Goal: Information Seeking & Learning: Learn about a topic

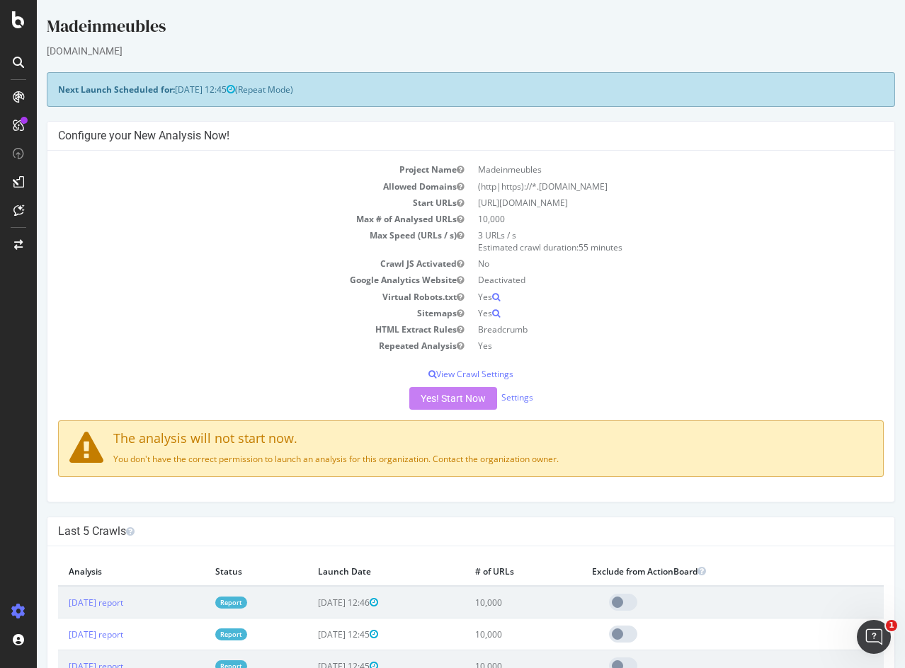
click at [18, 59] on icon at bounding box center [18, 62] width 11 height 11
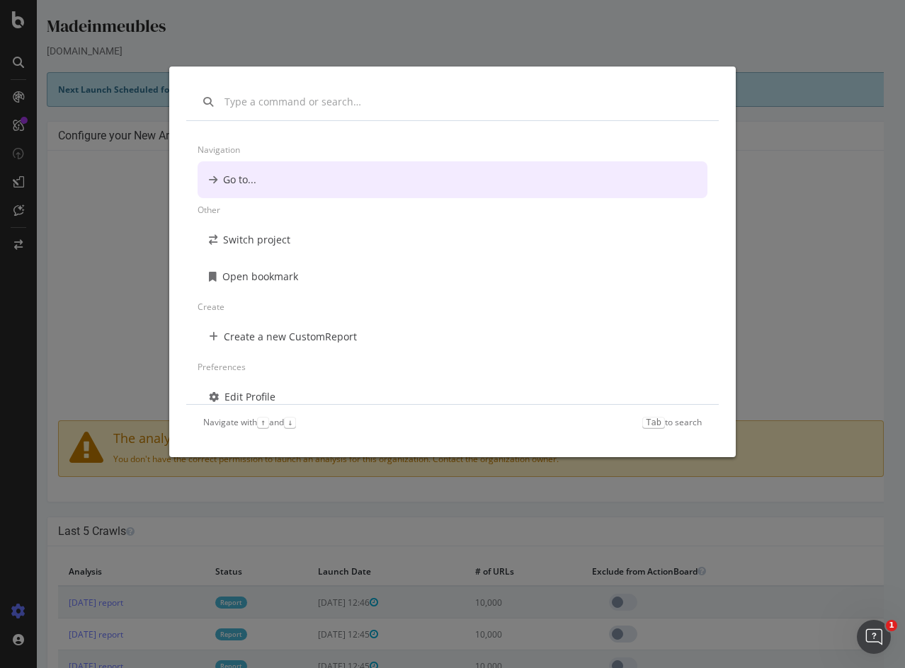
click at [118, 135] on div "Navigation Go to... Other Switch project Open bookmark Create Create a new Cust…" at bounding box center [452, 334] width 905 height 668
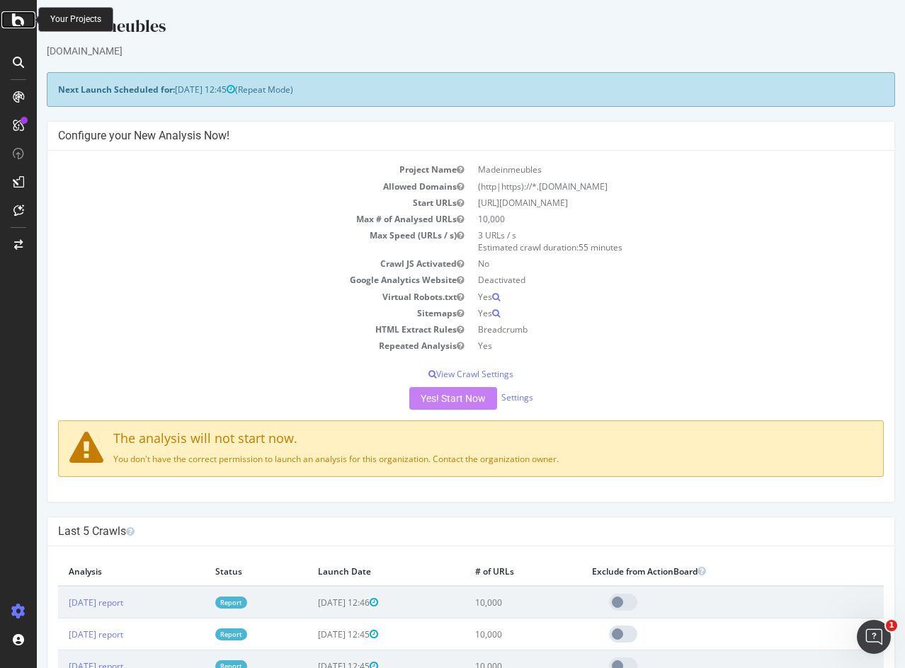
click at [18, 18] on icon at bounding box center [18, 19] width 13 height 17
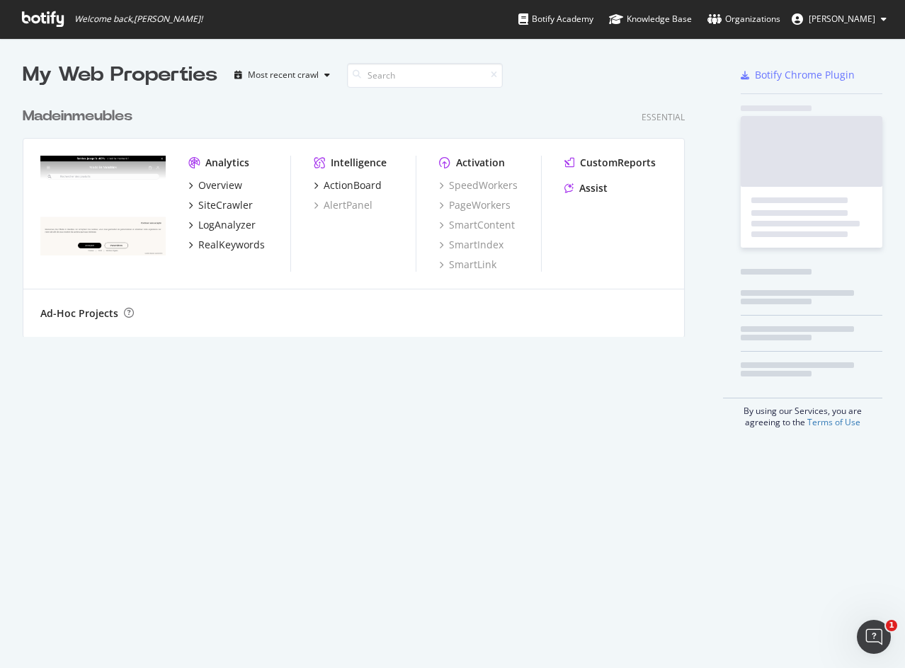
scroll to position [658, 884]
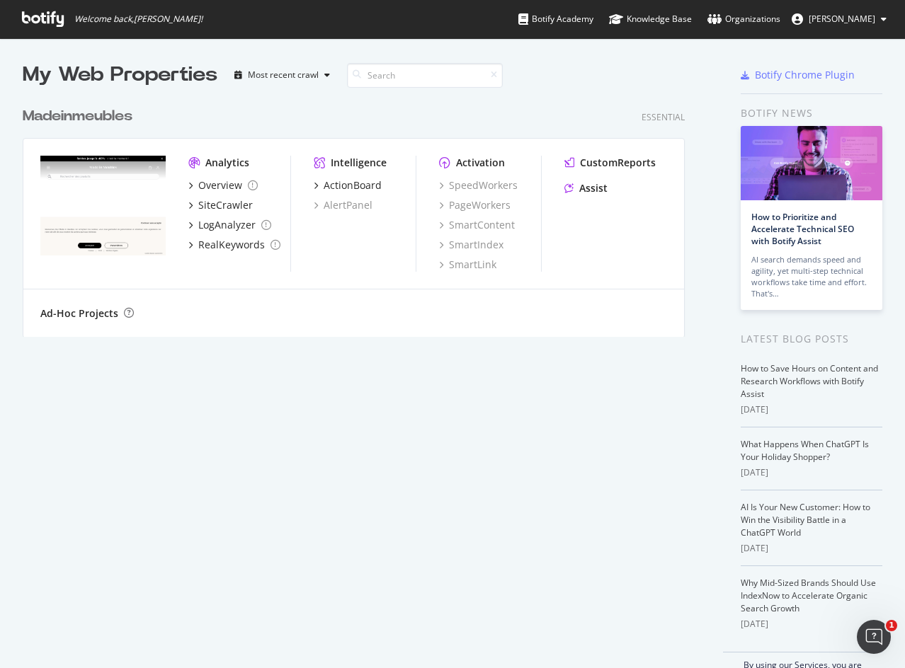
click at [137, 190] on img "grid" at bounding box center [102, 206] width 125 height 101
click at [96, 116] on div "Madeinmeubles" at bounding box center [78, 116] width 110 height 21
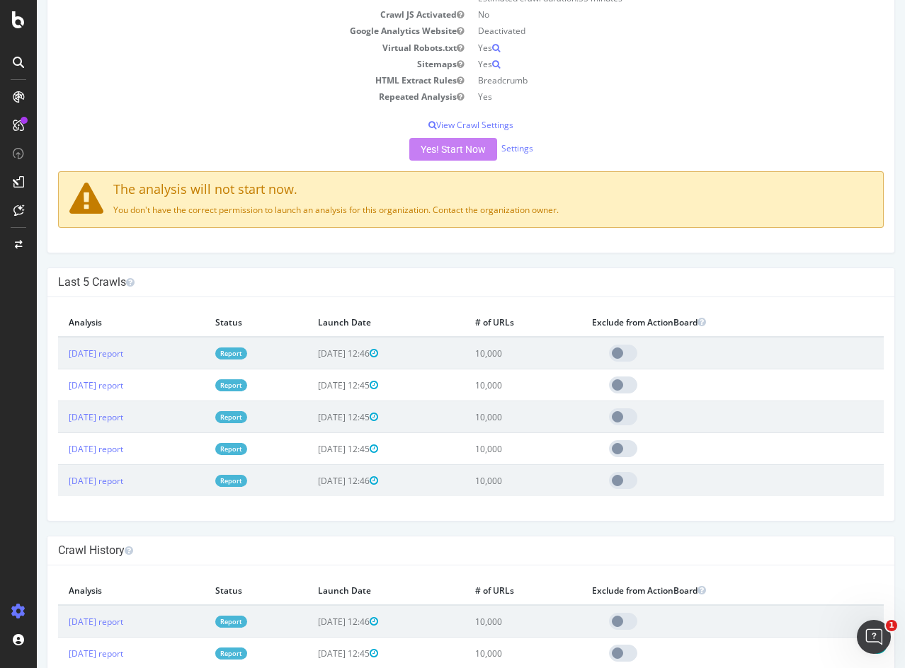
scroll to position [247, 0]
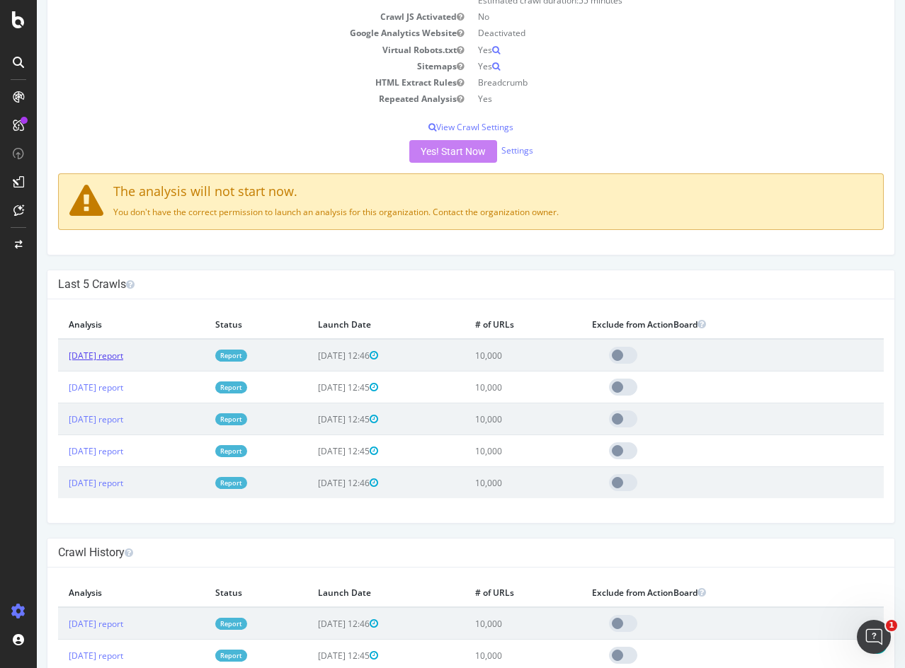
click at [123, 360] on link "[DATE] report" at bounding box center [96, 356] width 55 height 12
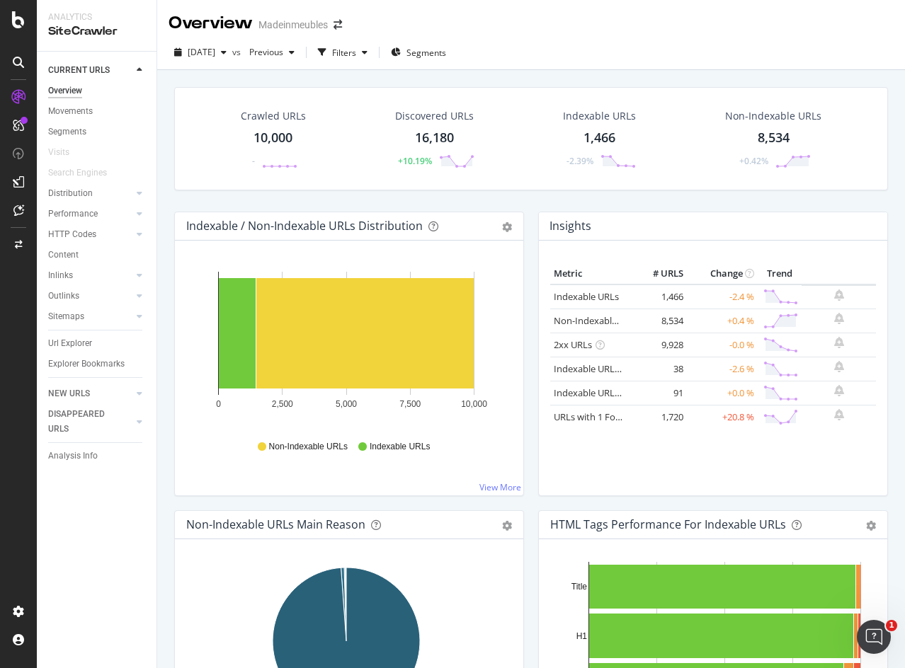
click at [134, 236] on div at bounding box center [139, 234] width 14 height 14
click at [79, 236] on div "HTTP Codes" at bounding box center [72, 234] width 48 height 15
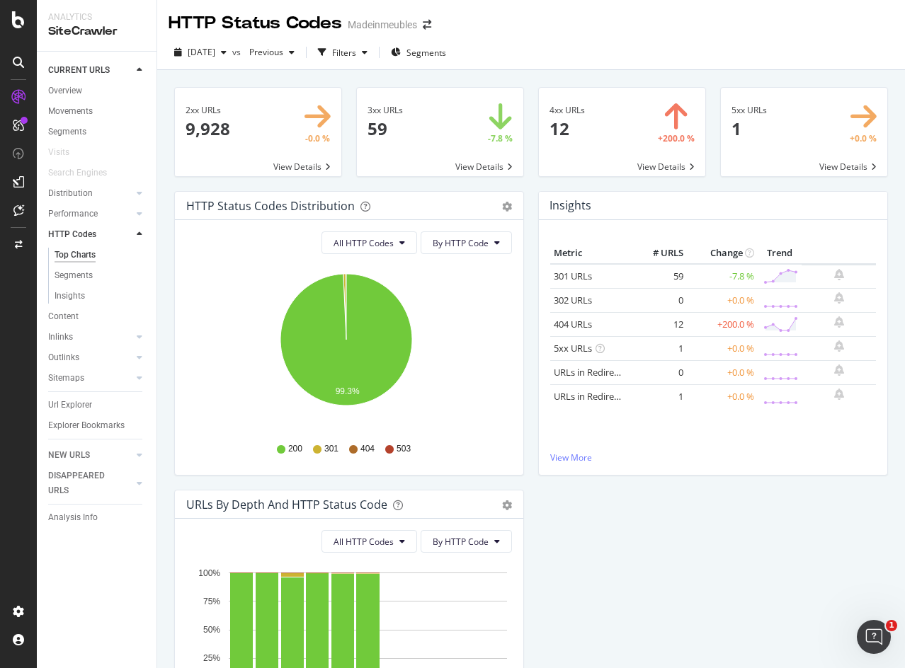
click at [479, 159] on span at bounding box center [440, 132] width 166 height 88
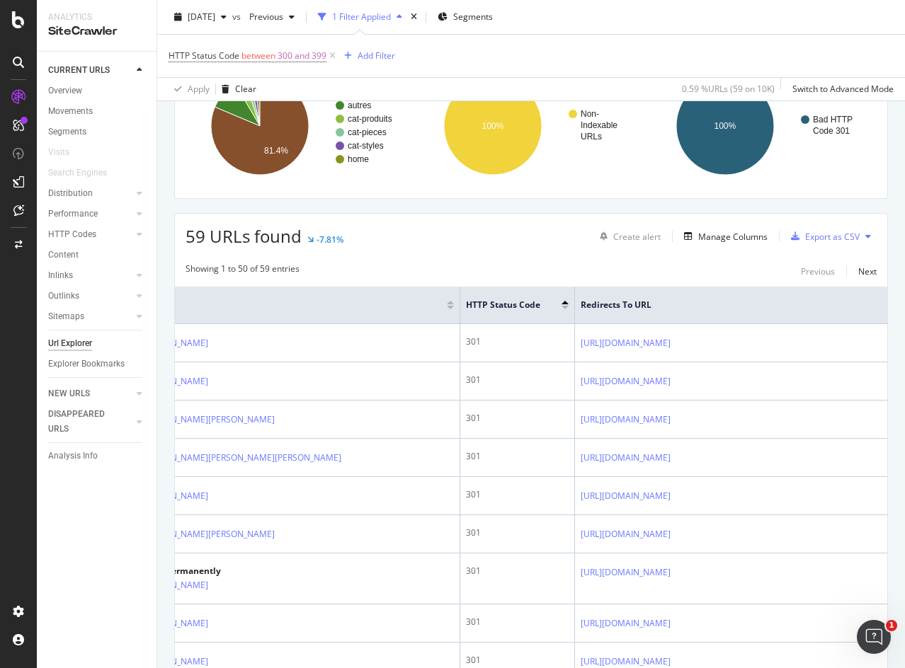
scroll to position [0, 121]
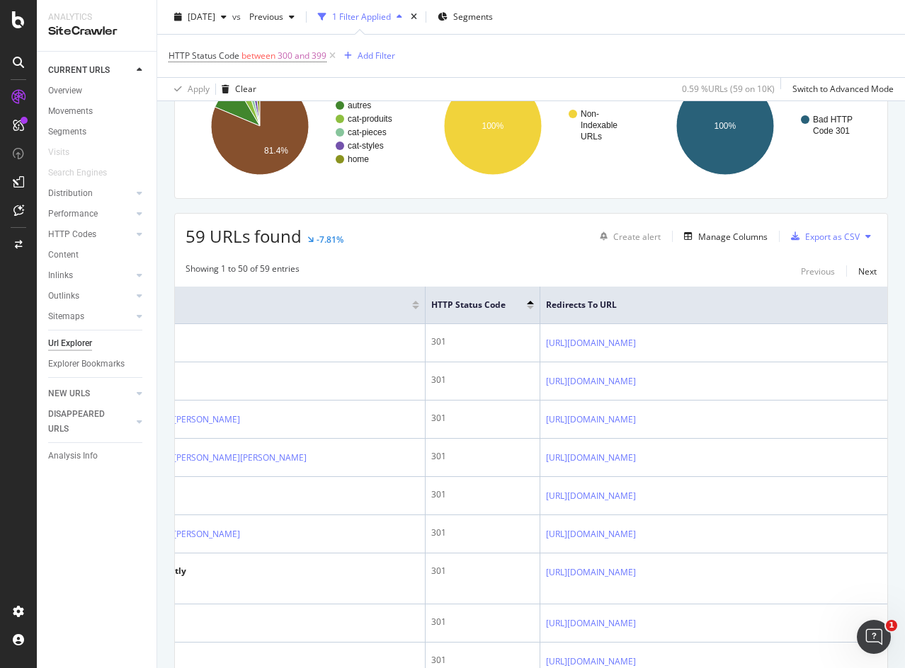
drag, startPoint x: 386, startPoint y: 331, endPoint x: 857, endPoint y: 367, distance: 472.9
click at [857, 362] on tr "[URL][DOMAIN_NAME] 301 [URL][DOMAIN_NAME]" at bounding box center [482, 343] width 809 height 38
click at [561, 269] on div "Showing 1 to 50 of 59 entries Previous Next" at bounding box center [531, 271] width 712 height 17
click at [728, 241] on div "Manage Columns" at bounding box center [732, 237] width 69 height 12
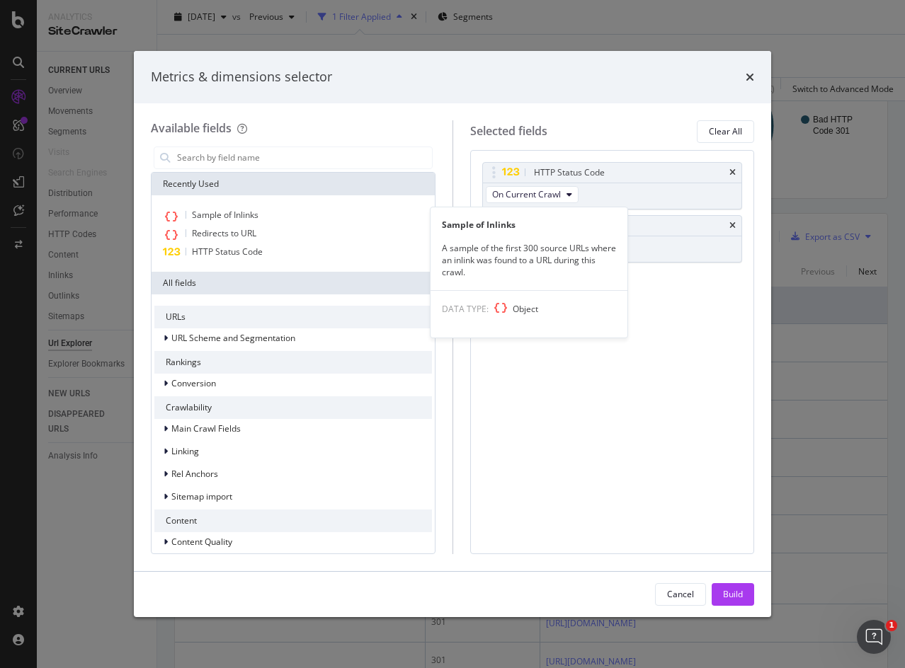
click at [241, 213] on span "Sample of Inlinks" at bounding box center [225, 215] width 67 height 12
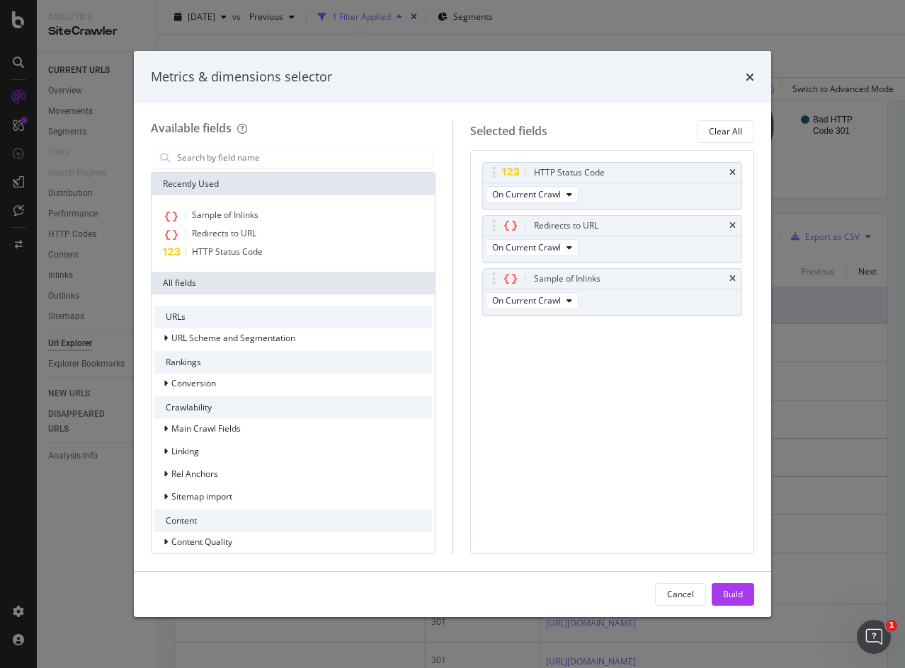
click at [733, 590] on div "Build" at bounding box center [733, 594] width 20 height 12
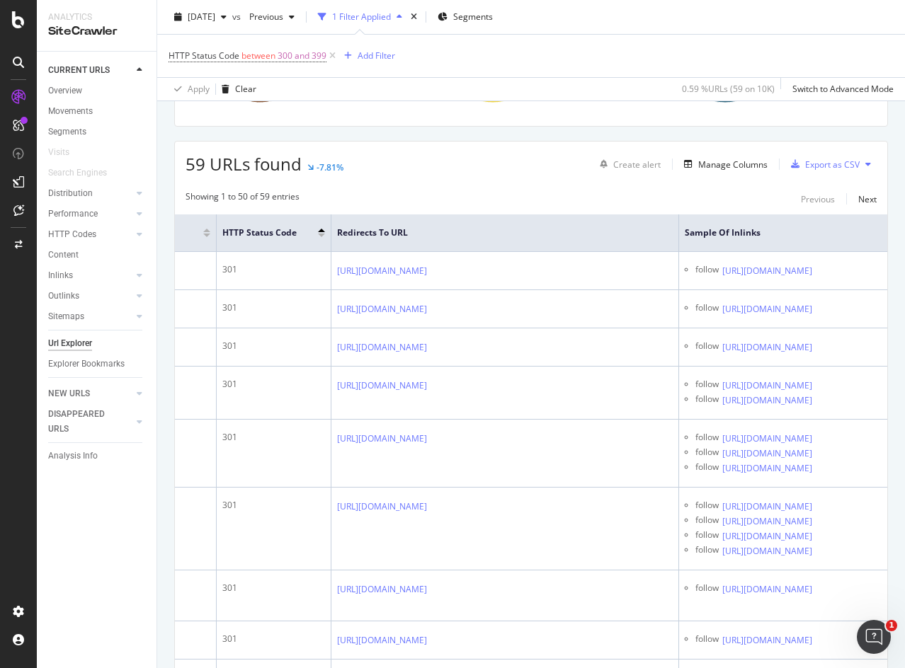
scroll to position [0, 475]
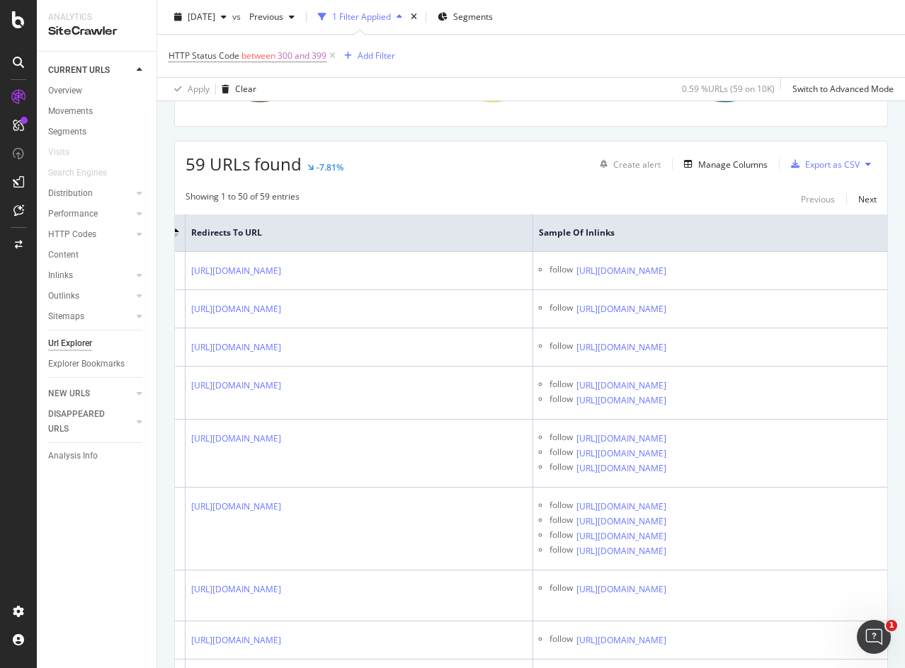
drag, startPoint x: 607, startPoint y: 268, endPoint x: 694, endPoint y: 300, distance: 93.4
click at [694, 290] on tr "[URL][DOMAIN_NAME] 301 [URL][DOMAIN_NAME] follow [URL][DOMAIN_NAME]" at bounding box center [305, 271] width 1164 height 38
click at [707, 290] on td "follow [URL][DOMAIN_NAME]" at bounding box center [710, 271] width 354 height 38
click at [702, 290] on td "follow [URL][DOMAIN_NAME]" at bounding box center [710, 271] width 354 height 38
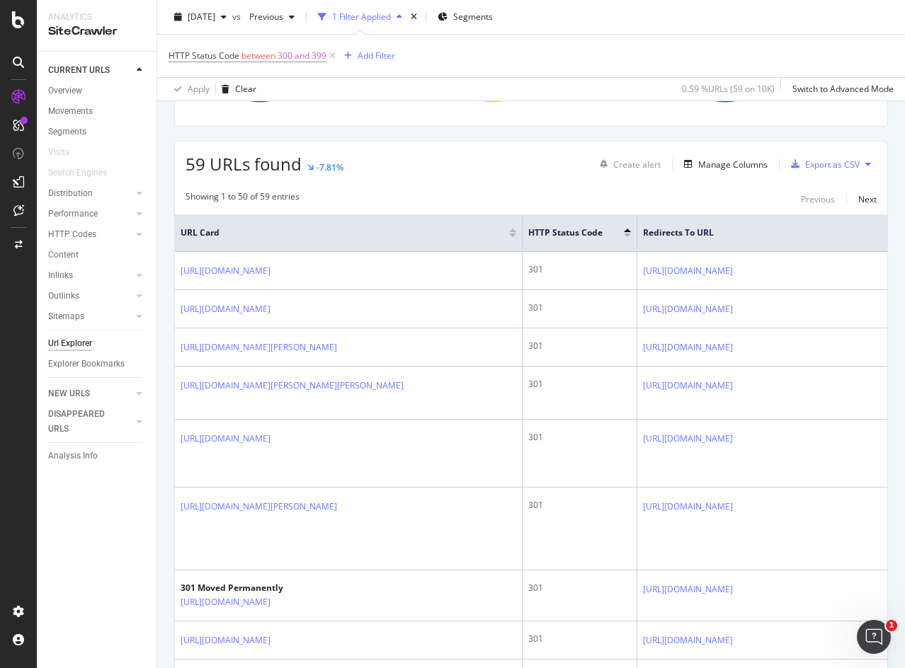
drag, startPoint x: 396, startPoint y: 293, endPoint x: 440, endPoint y: 285, distance: 44.7
click at [440, 285] on tr "[URL][DOMAIN_NAME] 301 [URL][DOMAIN_NAME] follow [URL][DOMAIN_NAME]" at bounding box center [757, 271] width 1164 height 38
click at [270, 278] on link "[URL][DOMAIN_NAME]" at bounding box center [226, 271] width 90 height 14
click at [724, 161] on div "Manage Columns" at bounding box center [732, 165] width 69 height 12
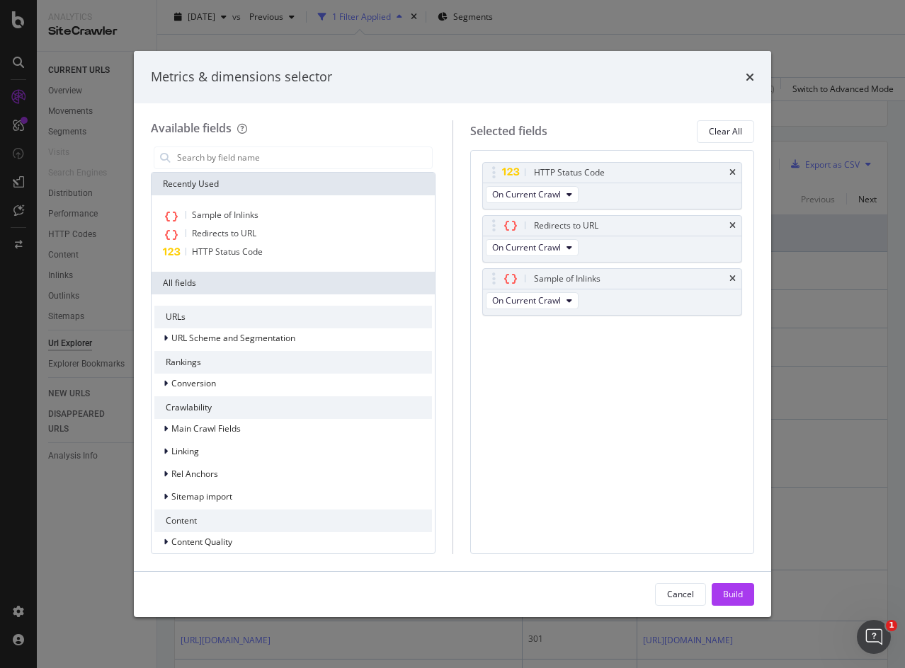
click at [731, 222] on icon "times" at bounding box center [732, 226] width 6 height 8
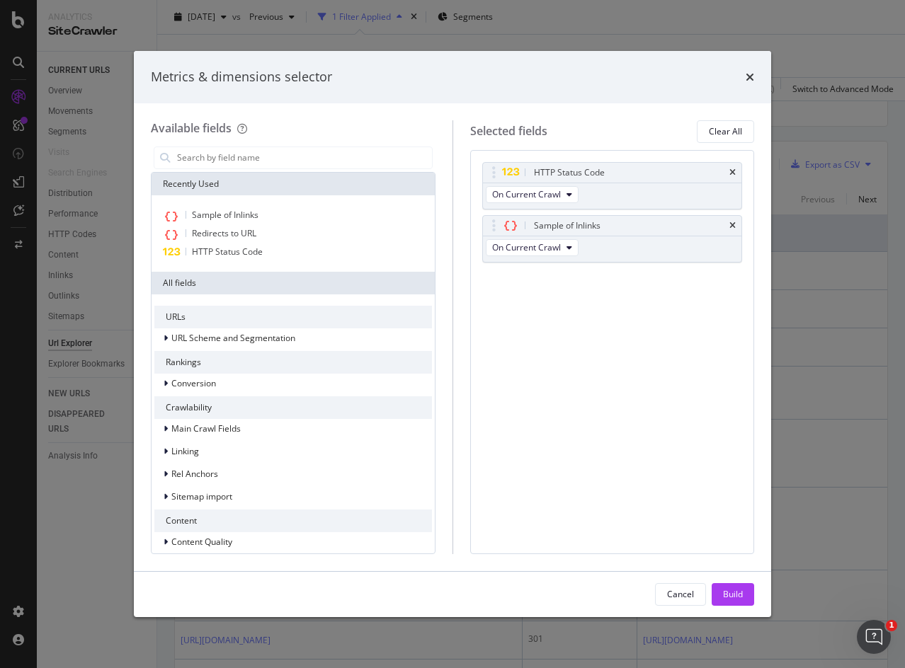
click at [733, 592] on div "Build" at bounding box center [733, 594] width 20 height 12
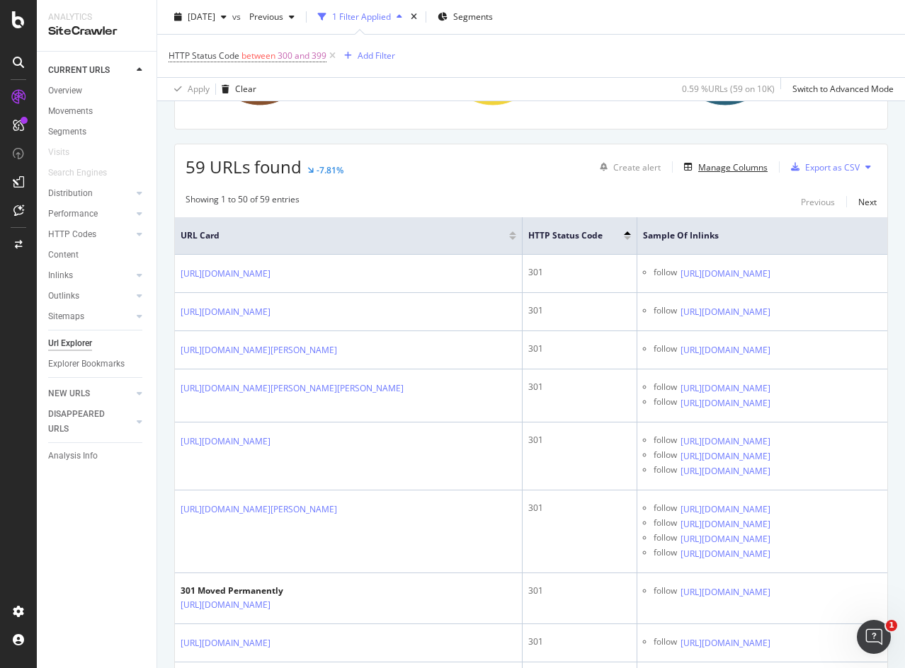
scroll to position [212, 0]
click at [285, 275] on icon at bounding box center [280, 272] width 8 height 8
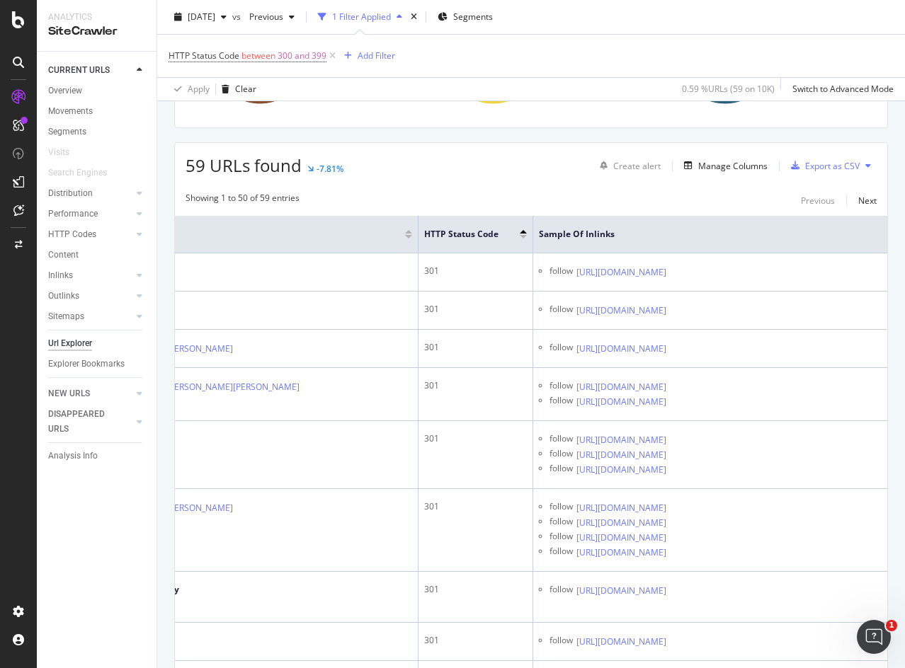
drag, startPoint x: 664, startPoint y: 307, endPoint x: 428, endPoint y: 316, distance: 235.9
click at [428, 316] on tr "[URL][DOMAIN_NAME] 301 follow [URL][DOMAIN_NAME]" at bounding box center [479, 311] width 816 height 38
click at [457, 292] on td "301" at bounding box center [475, 272] width 115 height 38
click at [181, 315] on icon at bounding box center [176, 311] width 8 height 8
click at [709, 168] on div "Manage Columns" at bounding box center [732, 166] width 69 height 12
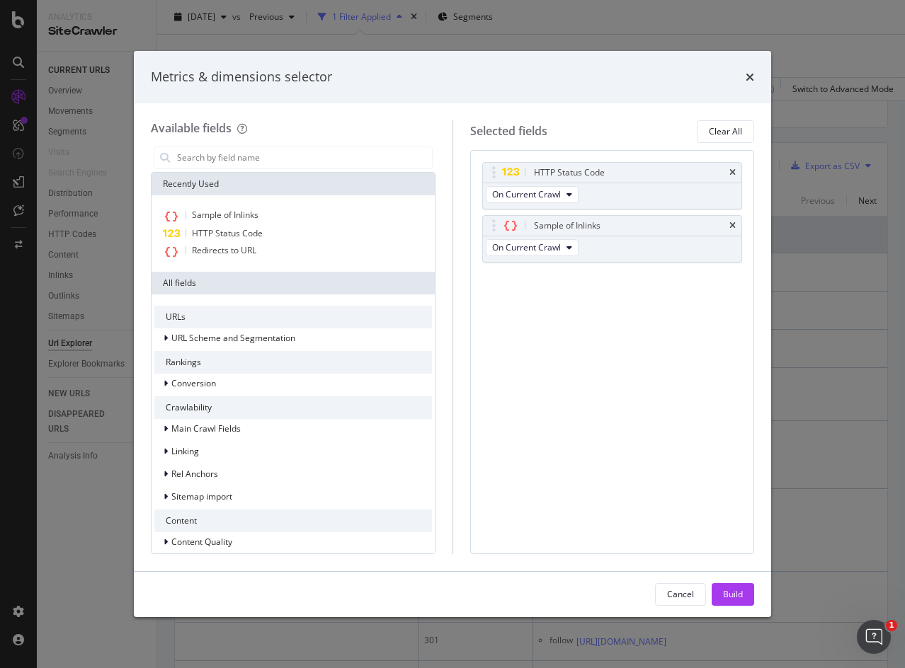
click at [284, 159] on input "modal" at bounding box center [304, 157] width 256 height 21
click at [749, 67] on div "Metrics & dimensions selector" at bounding box center [452, 77] width 637 height 52
click at [748, 74] on icon "times" at bounding box center [749, 77] width 8 height 11
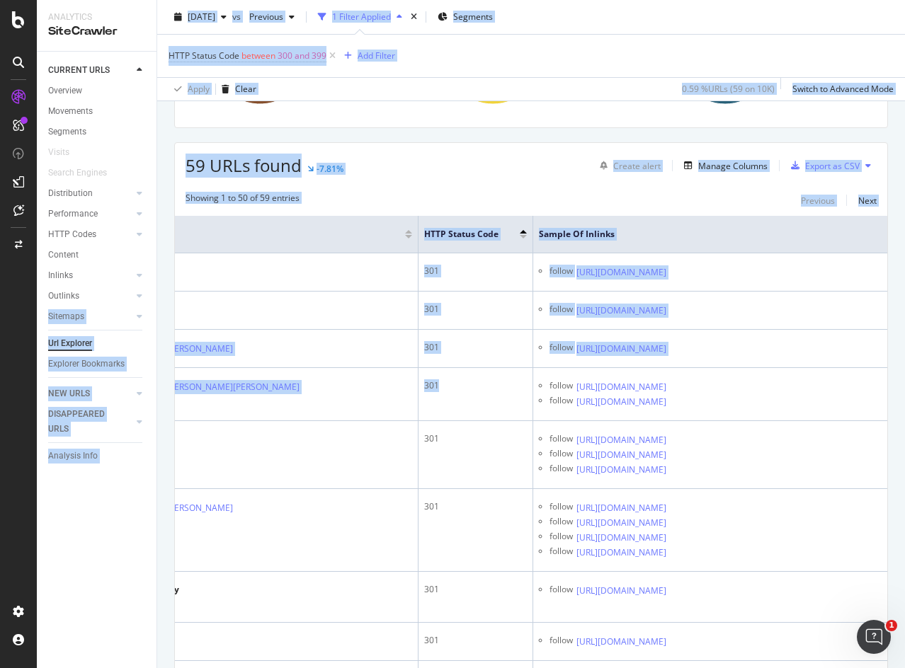
scroll to position [0, 0]
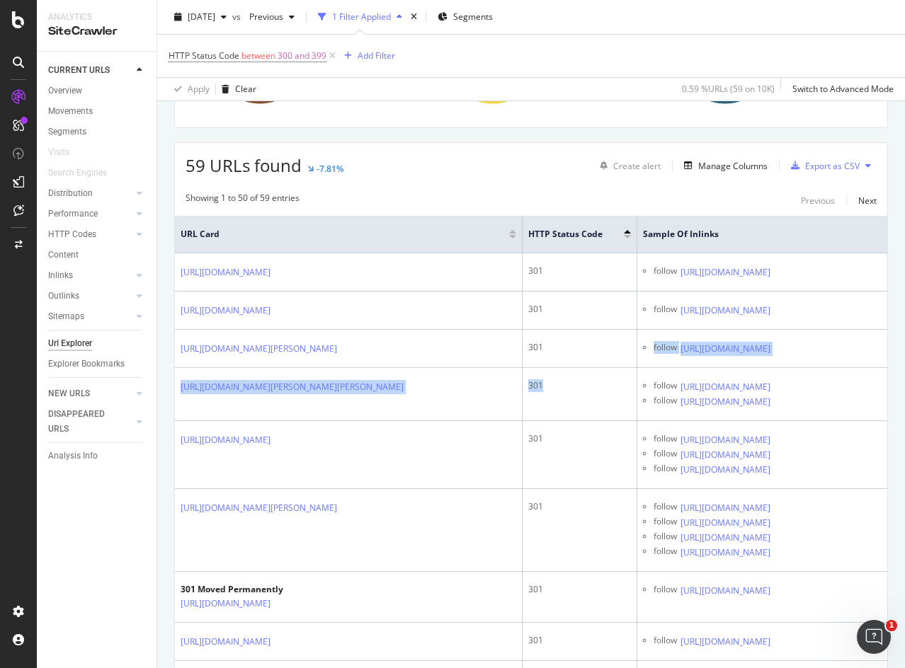
drag, startPoint x: 482, startPoint y: 447, endPoint x: 628, endPoint y: 365, distance: 167.0
click at [608, 368] on td "301" at bounding box center [579, 349] width 115 height 38
click at [519, 173] on div "59 URLs found -7.81% Create alert Manage Columns Export as CSV" at bounding box center [531, 160] width 712 height 35
click at [351, 353] on icon at bounding box center [347, 349] width 8 height 8
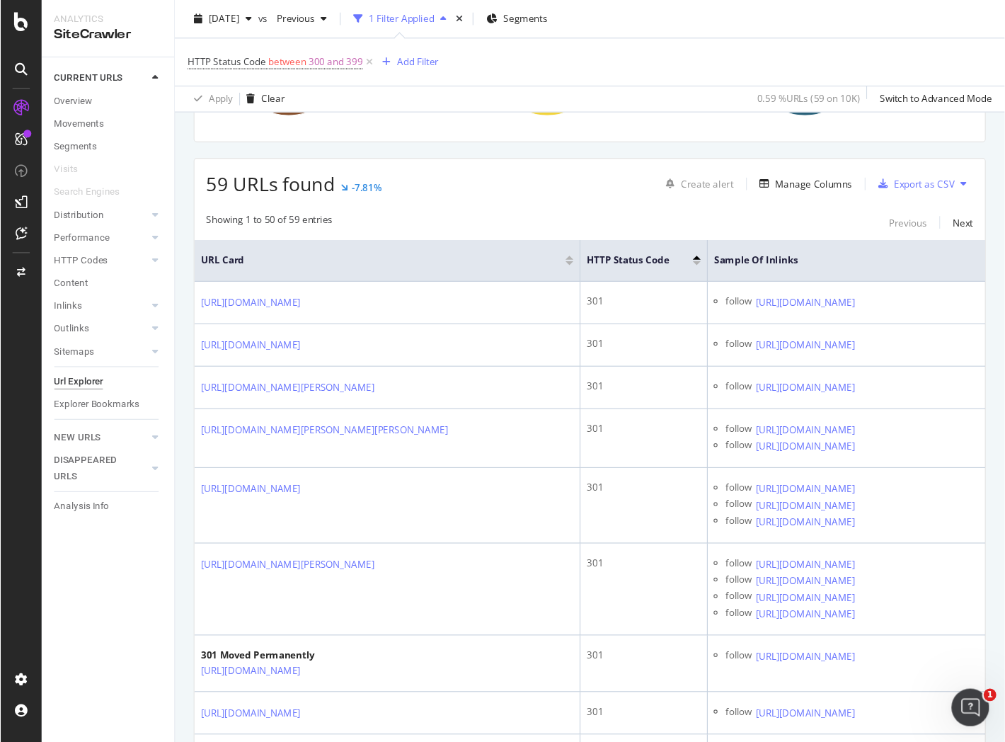
scroll to position [0, 121]
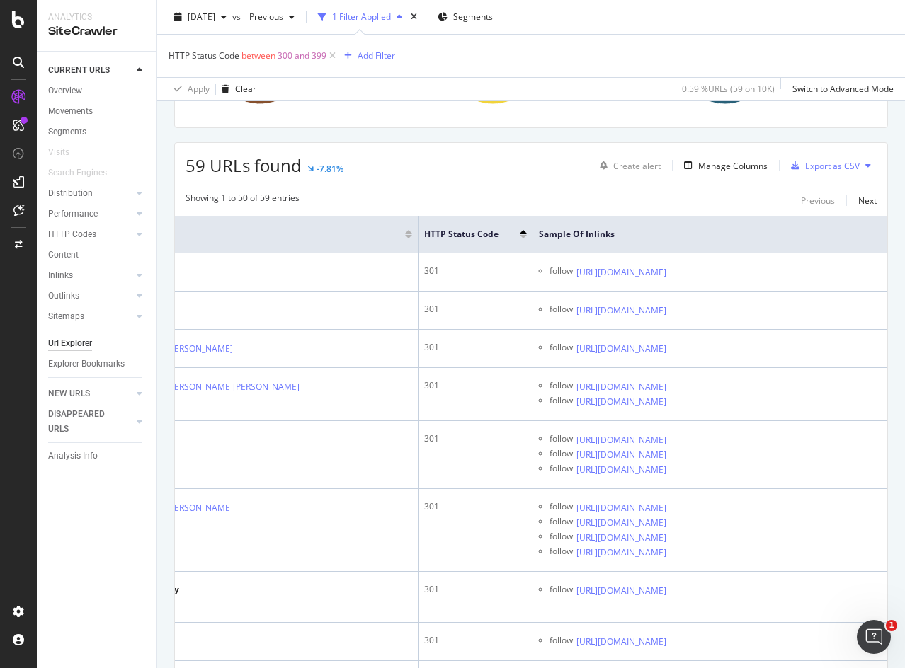
drag, startPoint x: 674, startPoint y: 362, endPoint x: 792, endPoint y: 391, distance: 121.7
click at [792, 368] on td "follow [URL][DOMAIN_NAME]" at bounding box center [710, 349] width 354 height 38
click at [499, 368] on td "301" at bounding box center [475, 349] width 115 height 38
click at [680, 353] on icon at bounding box center [676, 349] width 8 height 8
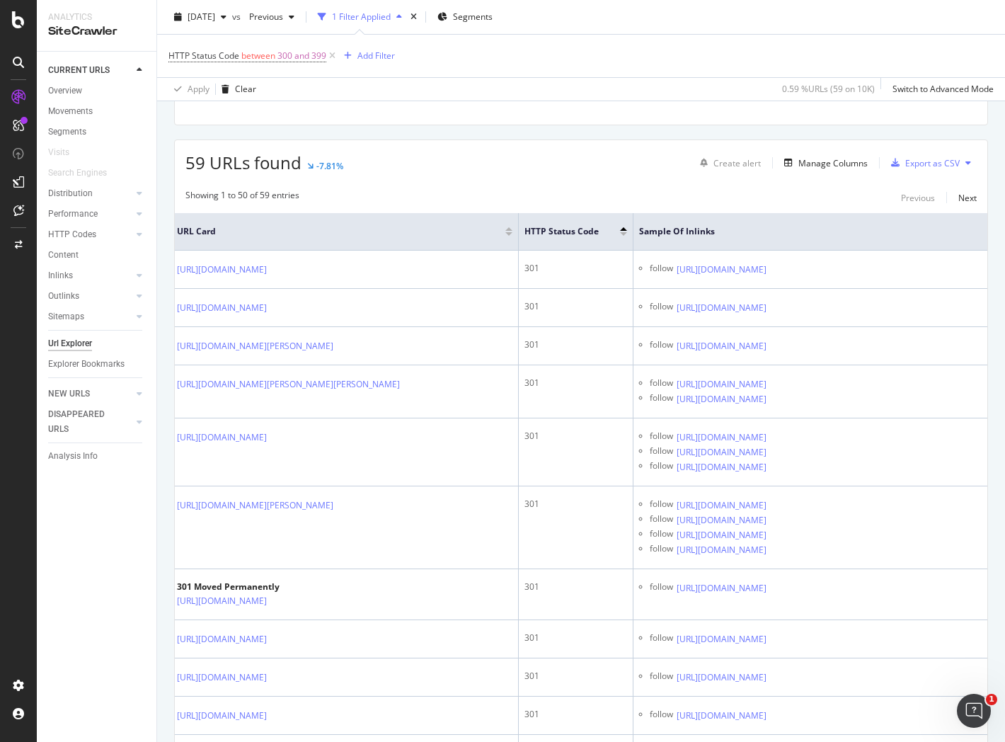
scroll to position [215, 0]
click at [781, 311] on icon at bounding box center [776, 307] width 8 height 8
click at [281, 311] on icon at bounding box center [277, 307] width 8 height 8
click at [781, 403] on icon at bounding box center [776, 398] width 8 height 8
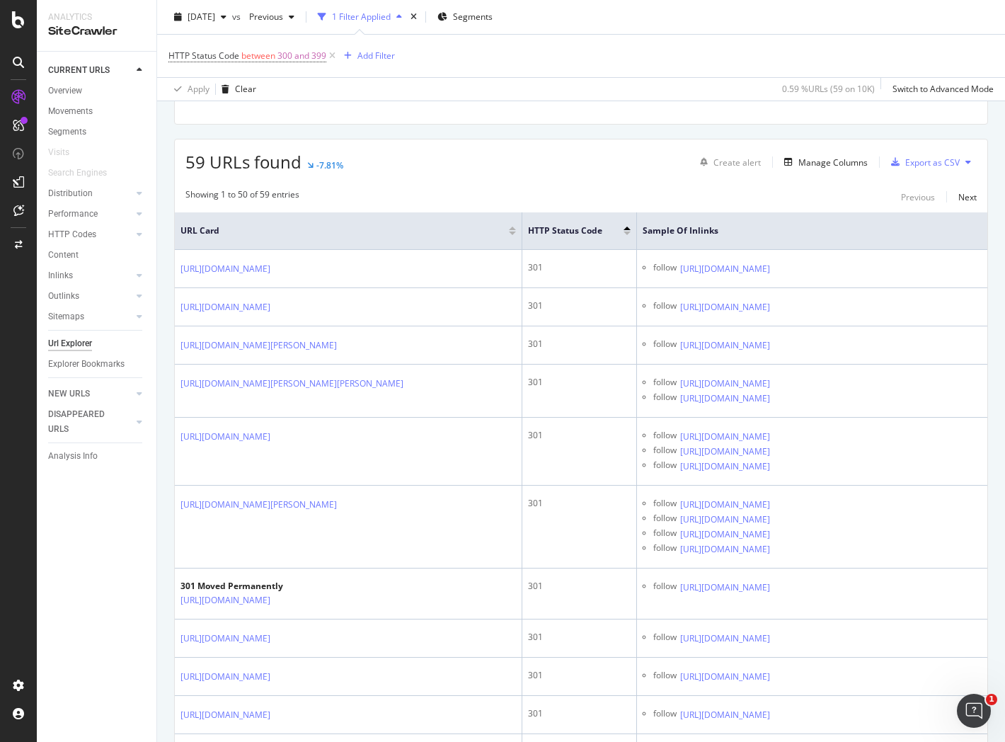
drag, startPoint x: 384, startPoint y: 454, endPoint x: 342, endPoint y: 447, distance: 42.5
click at [342, 418] on td "[URL][DOMAIN_NAME][PERSON_NAME][PERSON_NAME]" at bounding box center [349, 391] width 348 height 53
click at [784, 266] on icon at bounding box center [780, 268] width 8 height 8
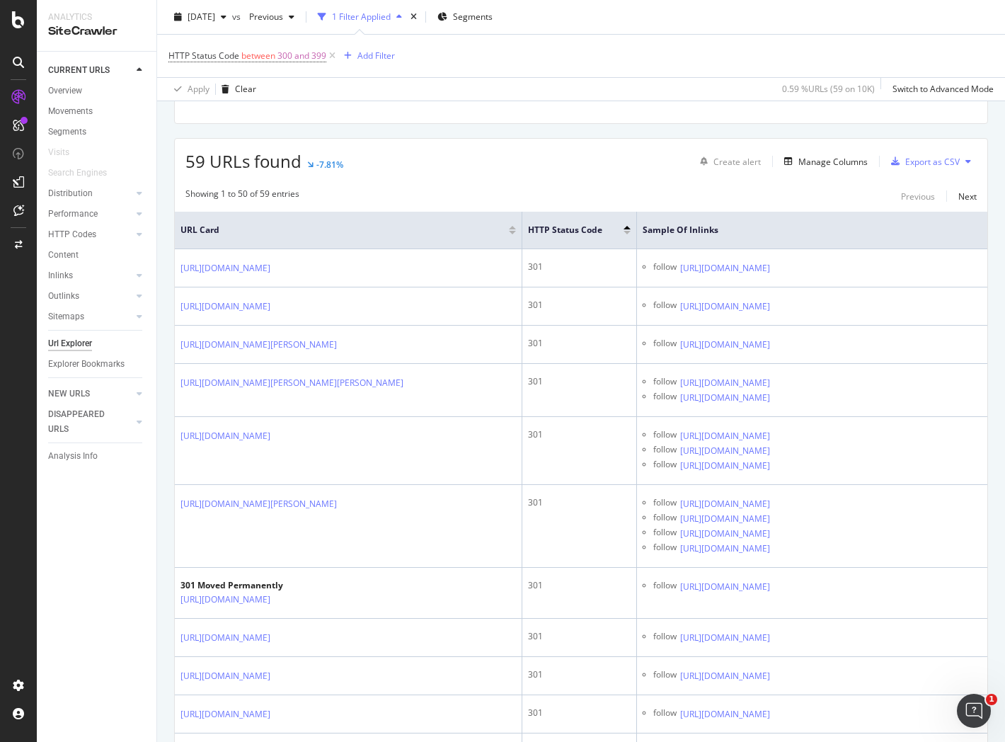
click at [784, 440] on icon at bounding box center [780, 436] width 8 height 8
click at [784, 455] on icon at bounding box center [780, 451] width 8 height 8
click at [784, 470] on icon at bounding box center [780, 466] width 8 height 8
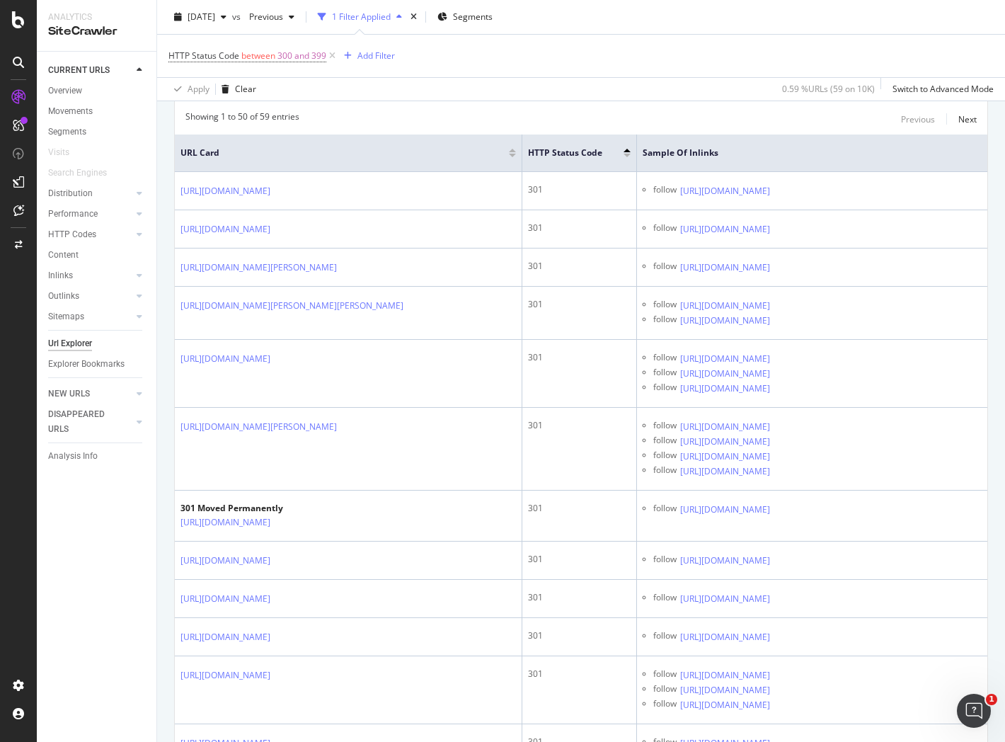
scroll to position [294, 0]
click at [784, 392] on icon at bounding box center [780, 388] width 8 height 8
click at [784, 430] on icon at bounding box center [780, 426] width 8 height 8
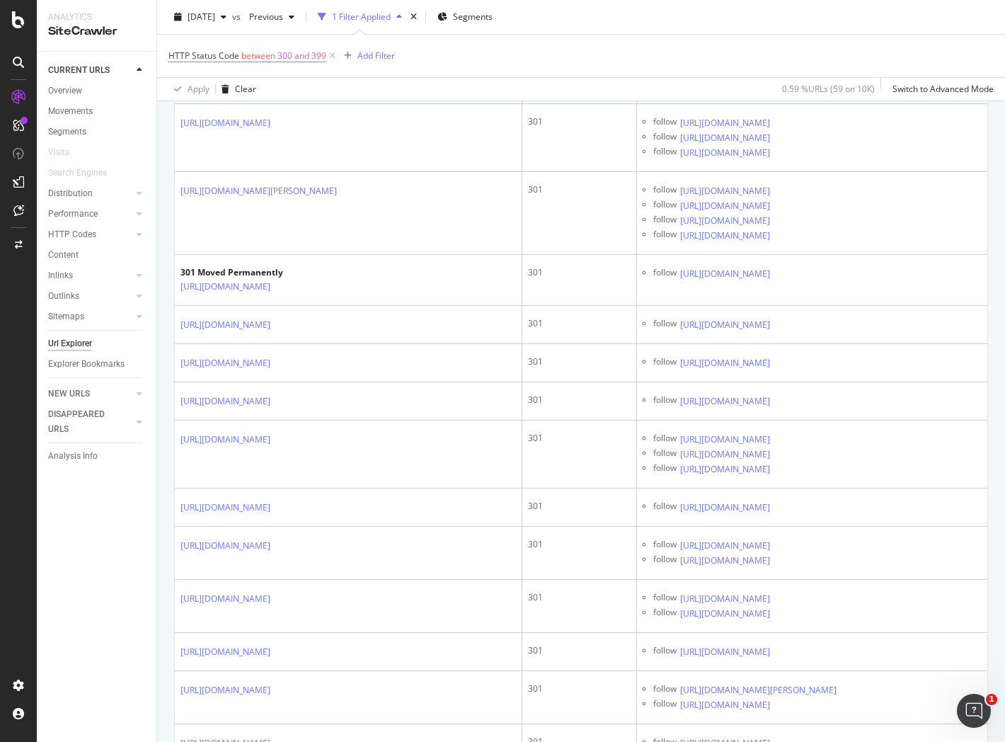
scroll to position [530, 0]
click at [784, 210] on icon at bounding box center [780, 205] width 8 height 8
click at [784, 224] on icon at bounding box center [780, 220] width 8 height 8
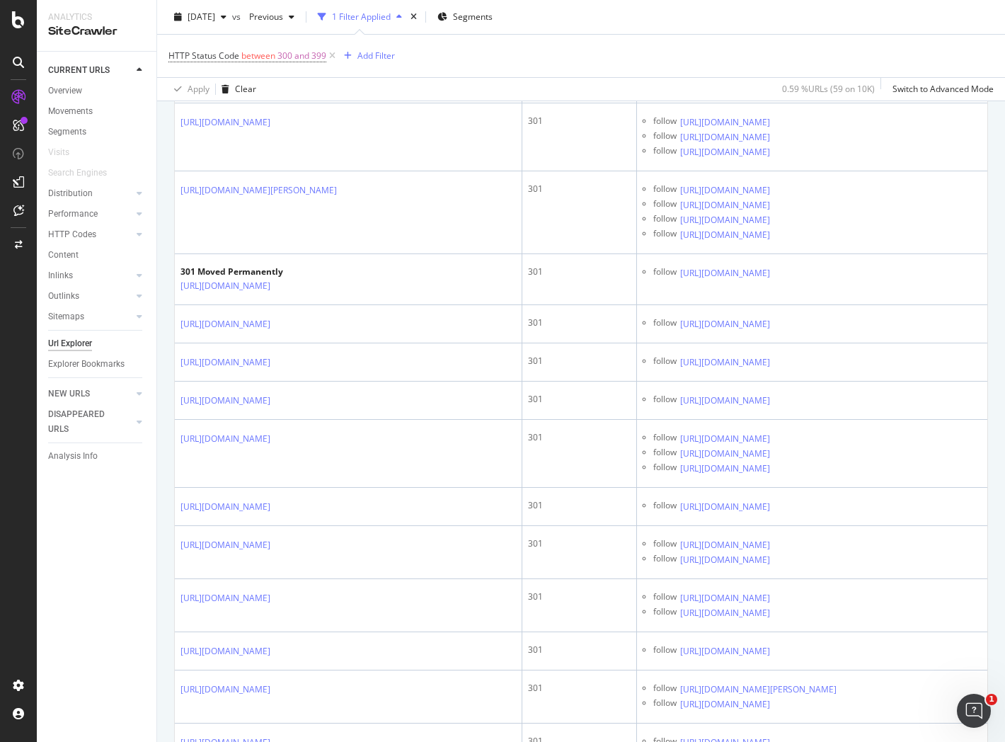
click at [784, 239] on icon at bounding box center [780, 235] width 8 height 8
click at [784, 278] on icon at bounding box center [780, 273] width 8 height 8
click at [285, 290] on icon at bounding box center [280, 286] width 8 height 8
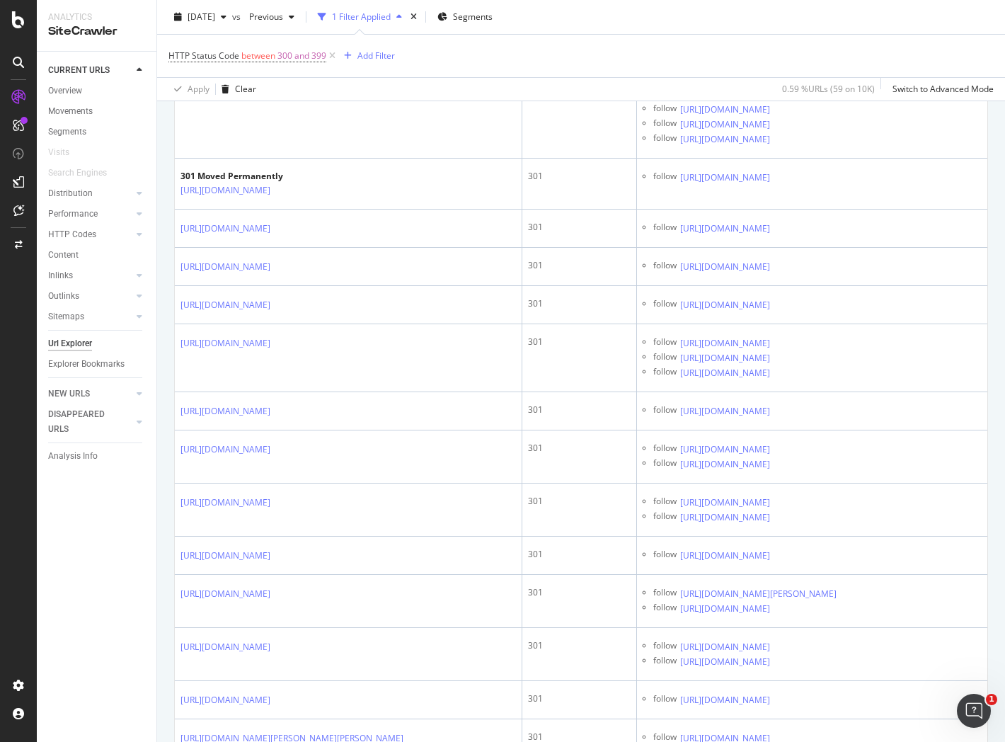
scroll to position [627, 0]
